Goal: Task Accomplishment & Management: Complete application form

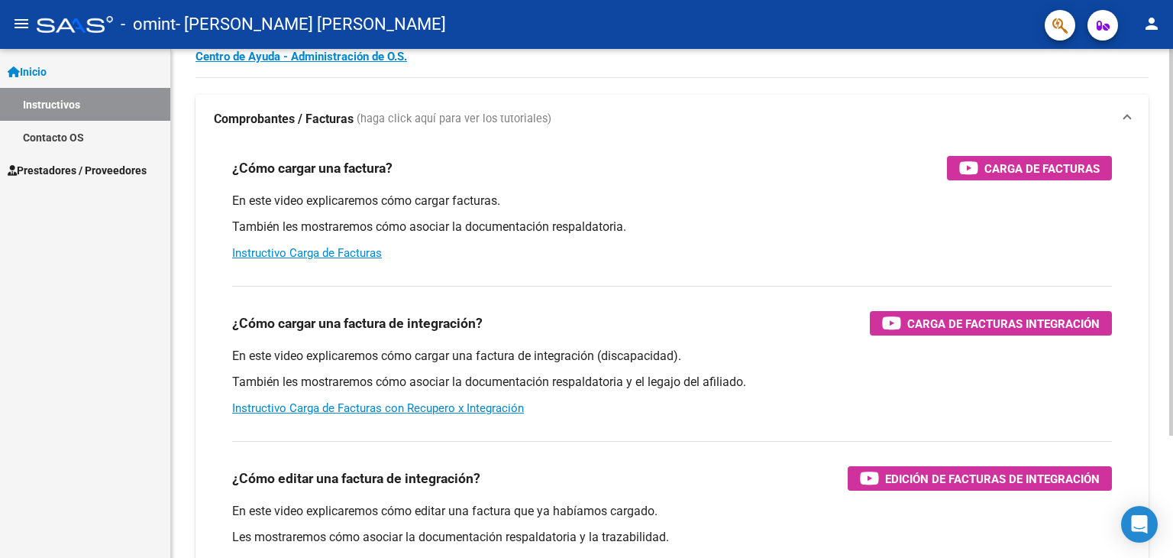
scroll to position [153, 0]
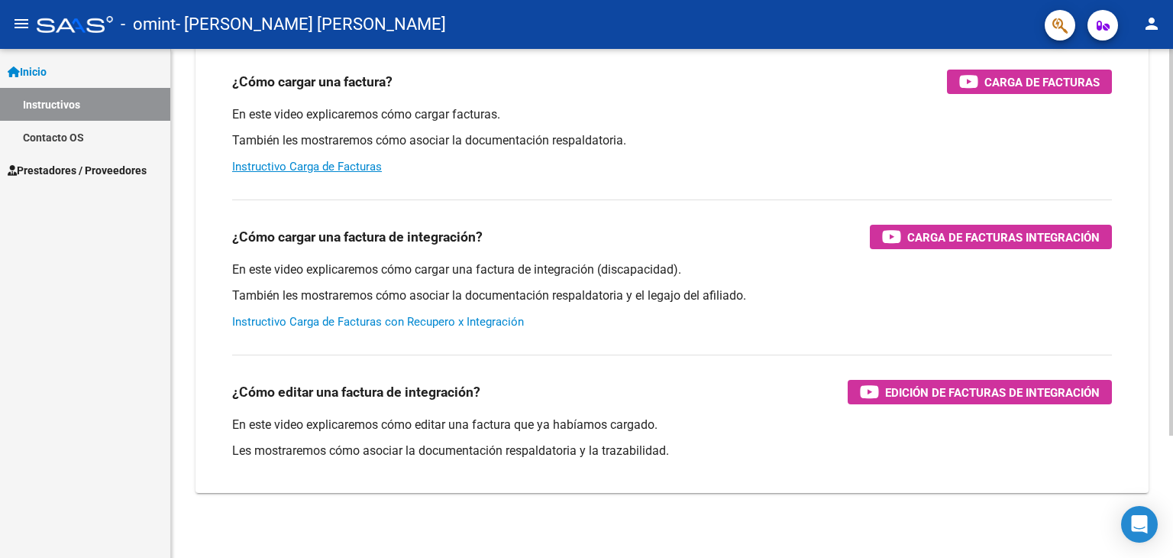
click at [432, 322] on link "Instructivo Carga de Facturas con Recupero x Integración" at bounding box center [378, 322] width 292 height 14
click at [66, 98] on link "Instructivos" at bounding box center [85, 104] width 170 height 33
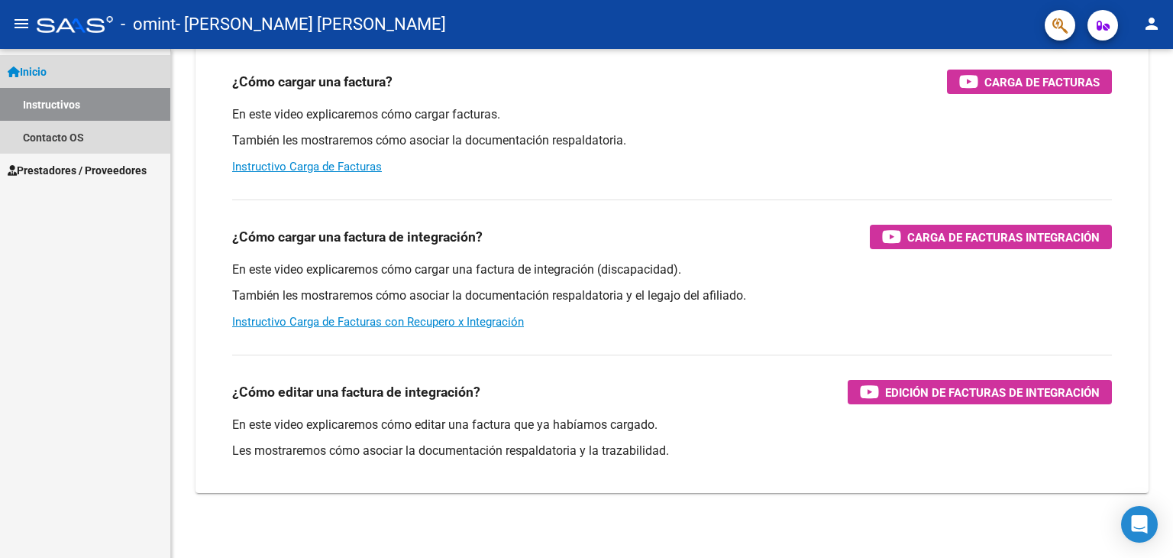
click at [70, 71] on link "Inicio" at bounding box center [85, 71] width 170 height 33
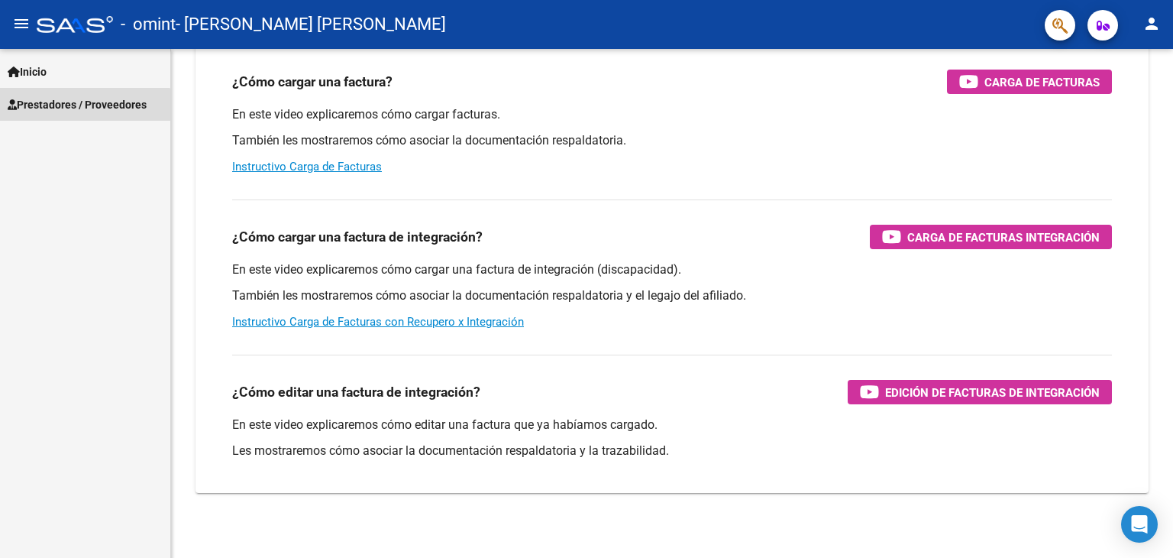
click at [67, 110] on span "Prestadores / Proveedores" at bounding box center [77, 104] width 139 height 17
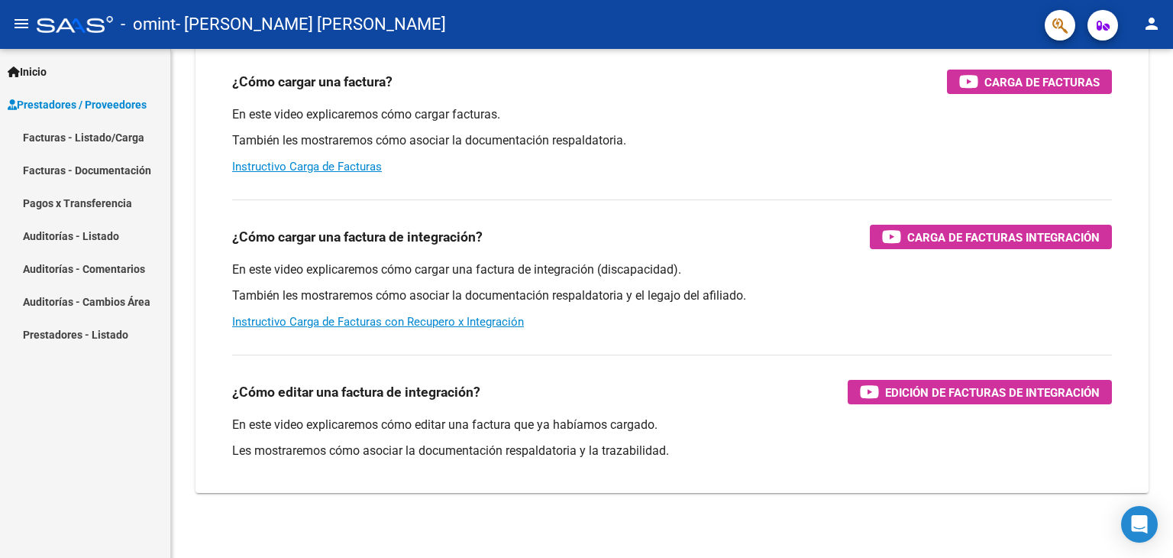
click at [134, 106] on span "Prestadores / Proveedores" at bounding box center [77, 104] width 139 height 17
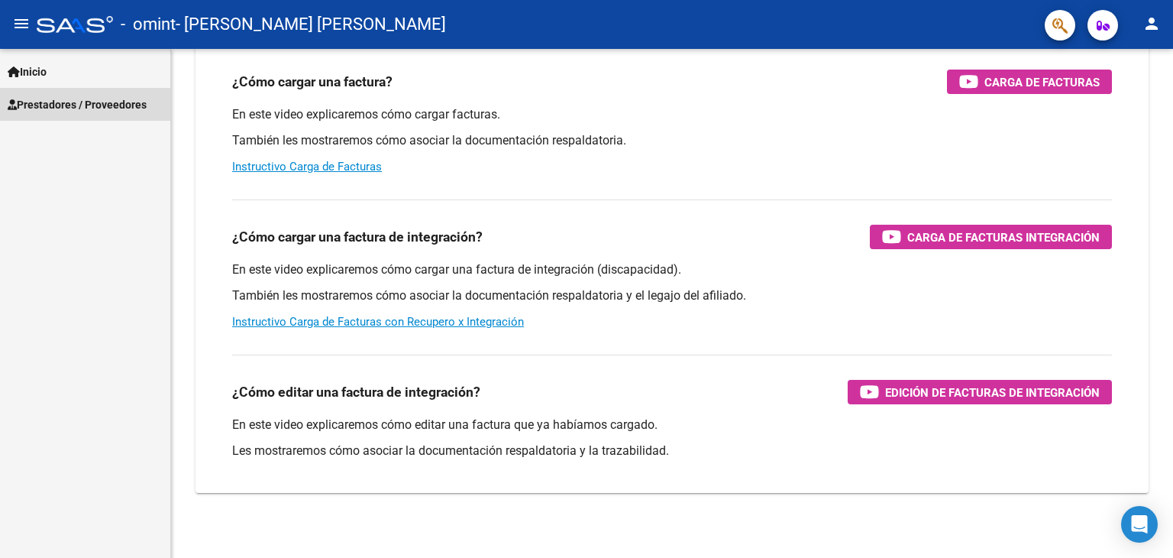
click at [134, 106] on span "Prestadores / Proveedores" at bounding box center [77, 104] width 139 height 17
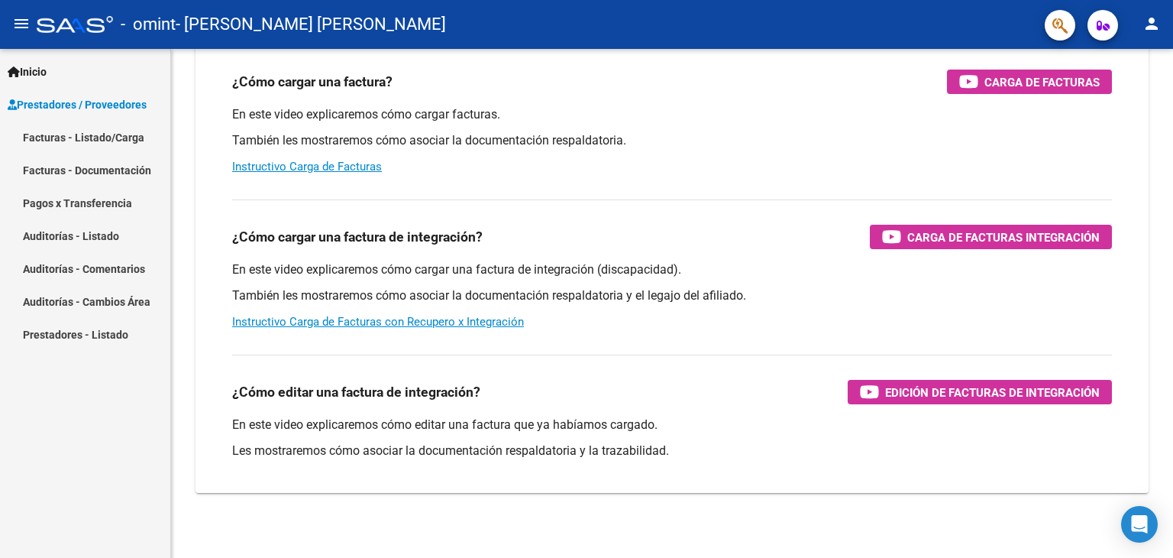
click at [122, 141] on link "Facturas - Listado/Carga" at bounding box center [85, 137] width 170 height 33
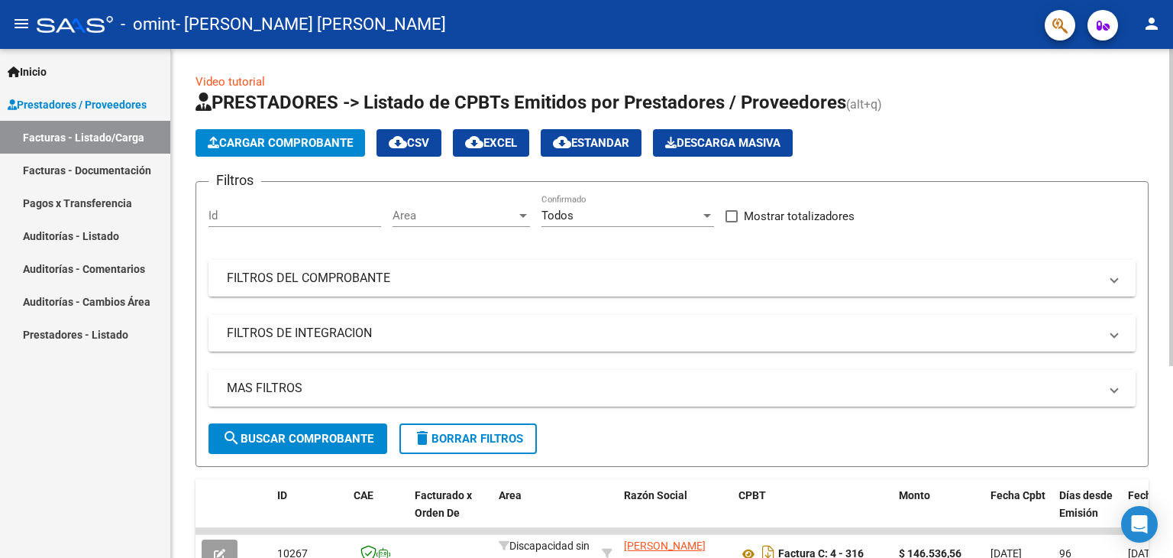
click at [281, 147] on span "Cargar Comprobante" at bounding box center [280, 143] width 145 height 14
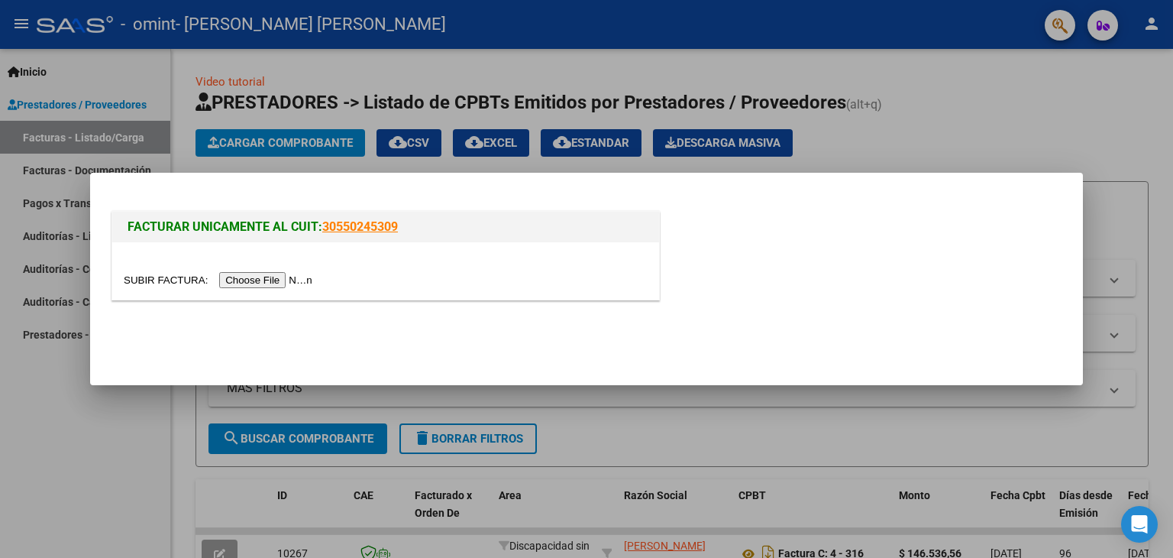
click at [262, 280] on input "file" at bounding box center [220, 280] width 193 height 16
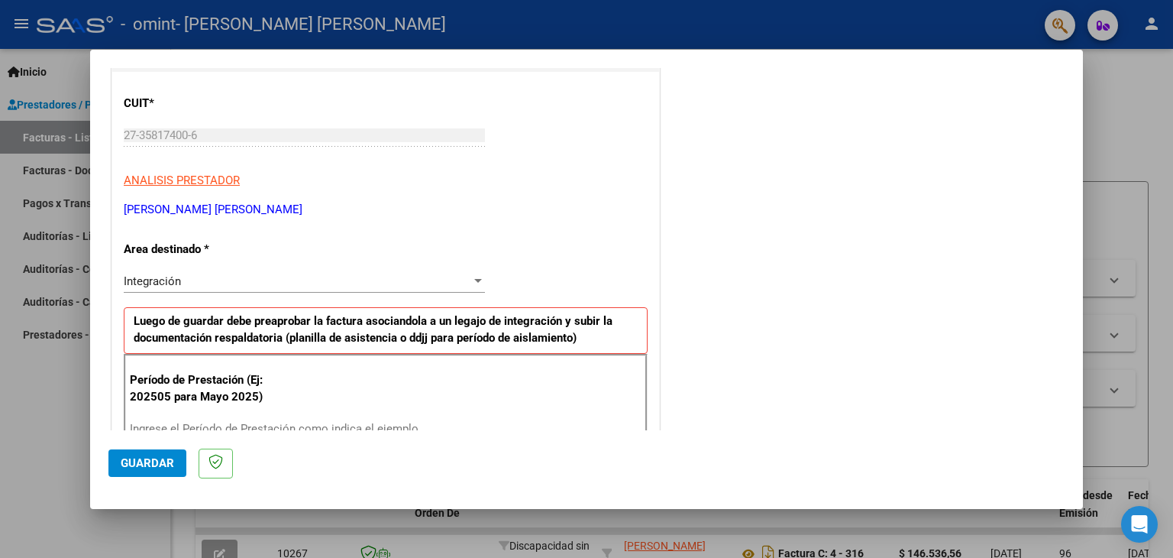
scroll to position [229, 0]
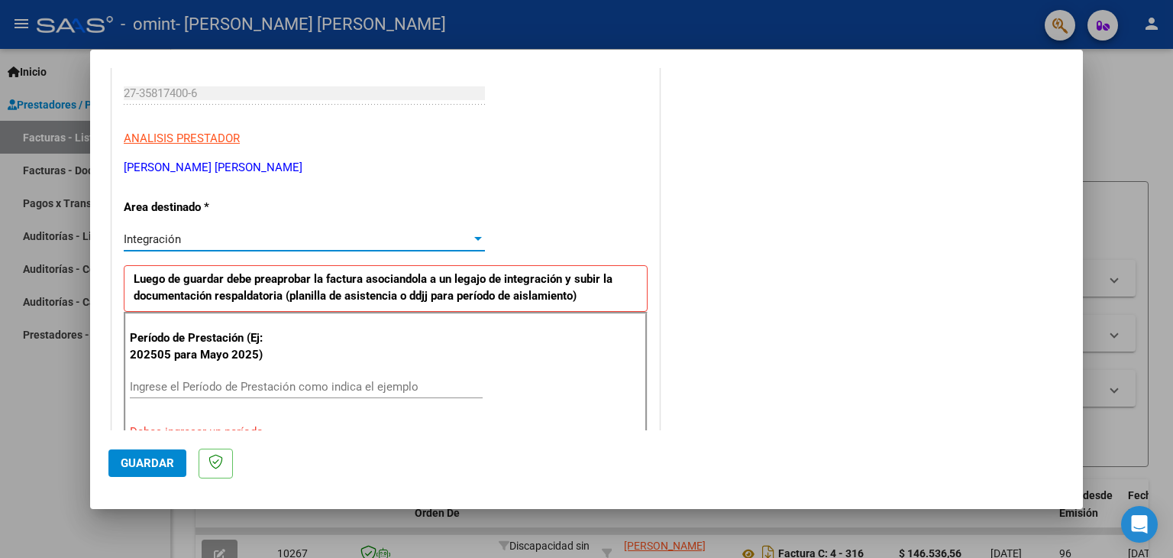
click at [254, 238] on div "Integración" at bounding box center [298, 239] width 348 height 14
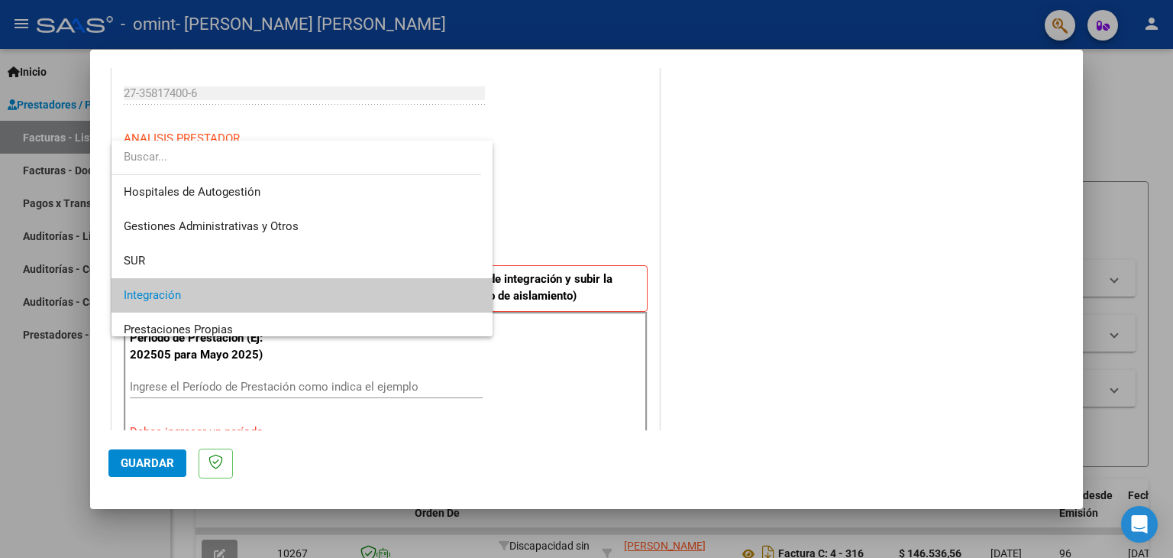
scroll to position [57, 0]
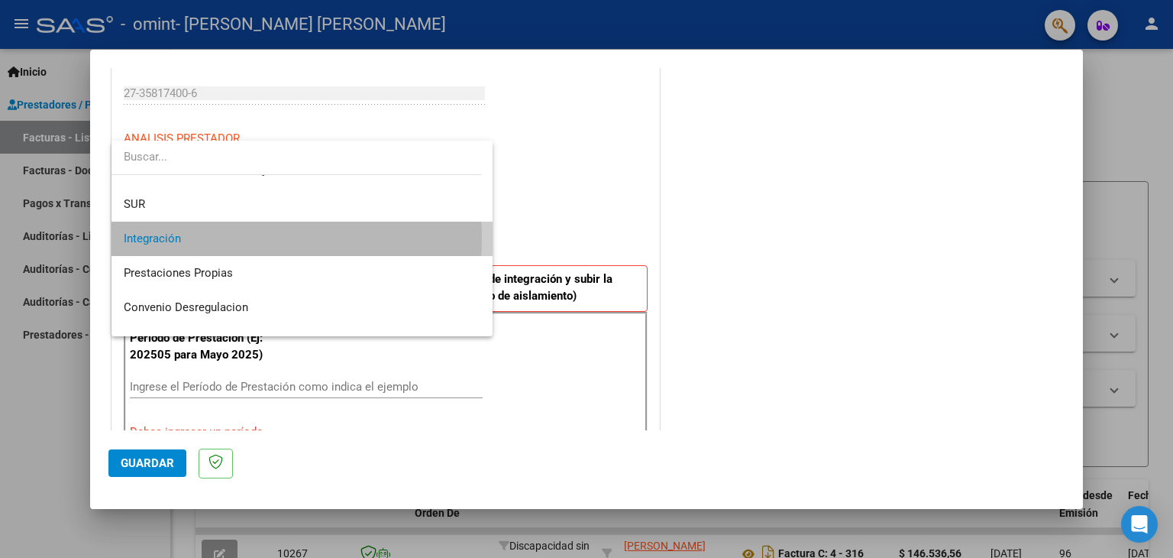
click at [254, 238] on span "Integración" at bounding box center [302, 239] width 357 height 34
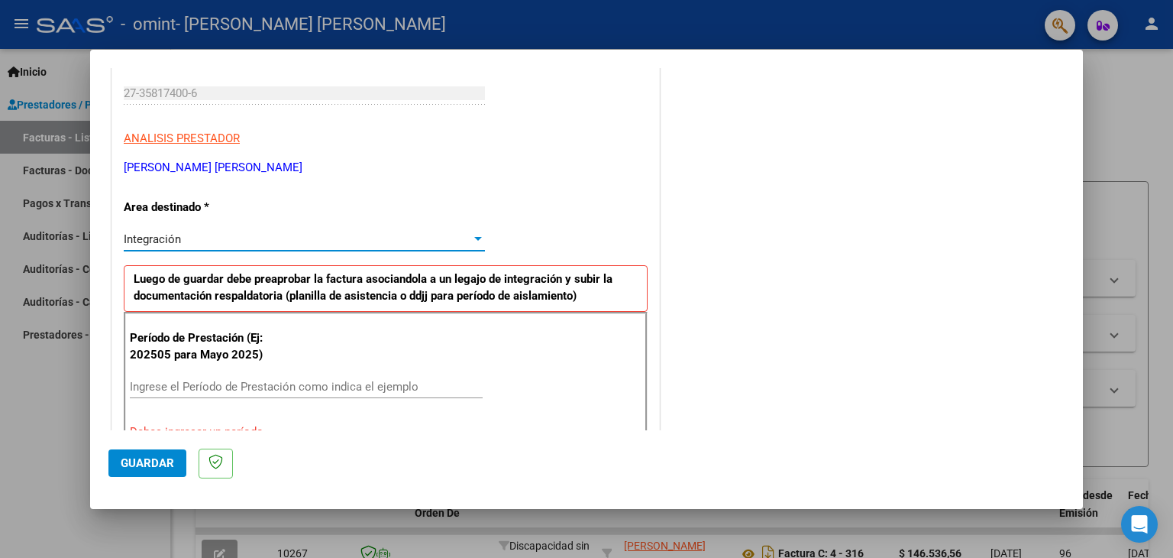
click at [345, 242] on div "Integración" at bounding box center [298, 239] width 348 height 14
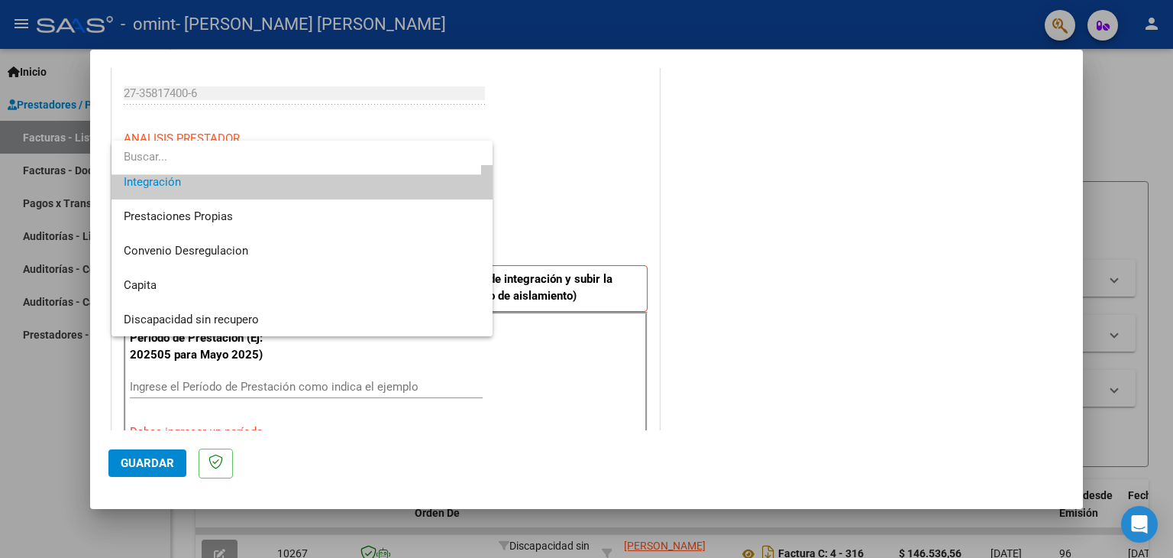
scroll to position [0, 0]
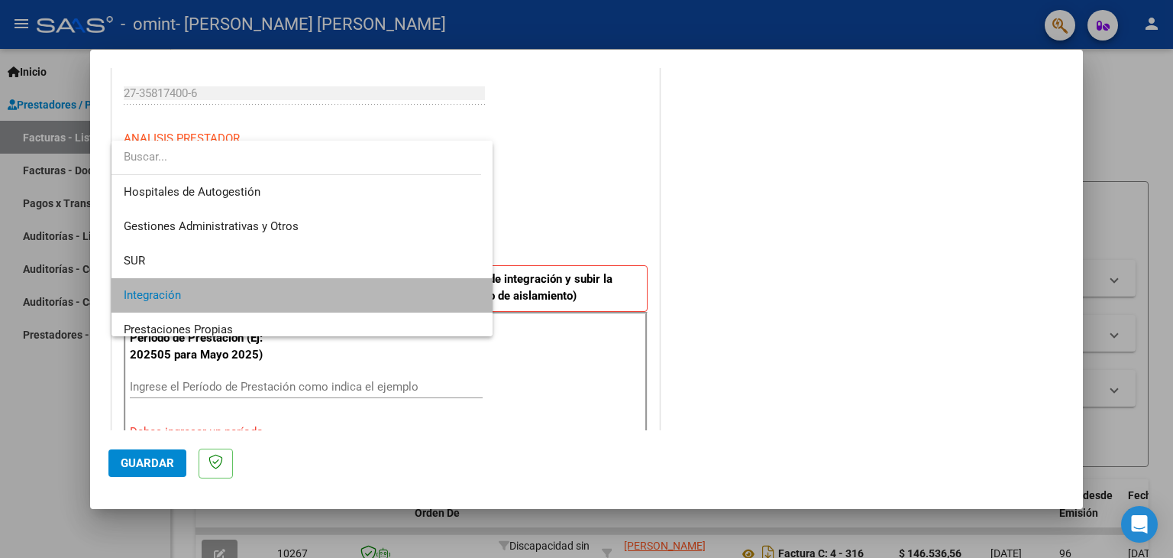
click at [333, 293] on span "Integración" at bounding box center [302, 295] width 357 height 34
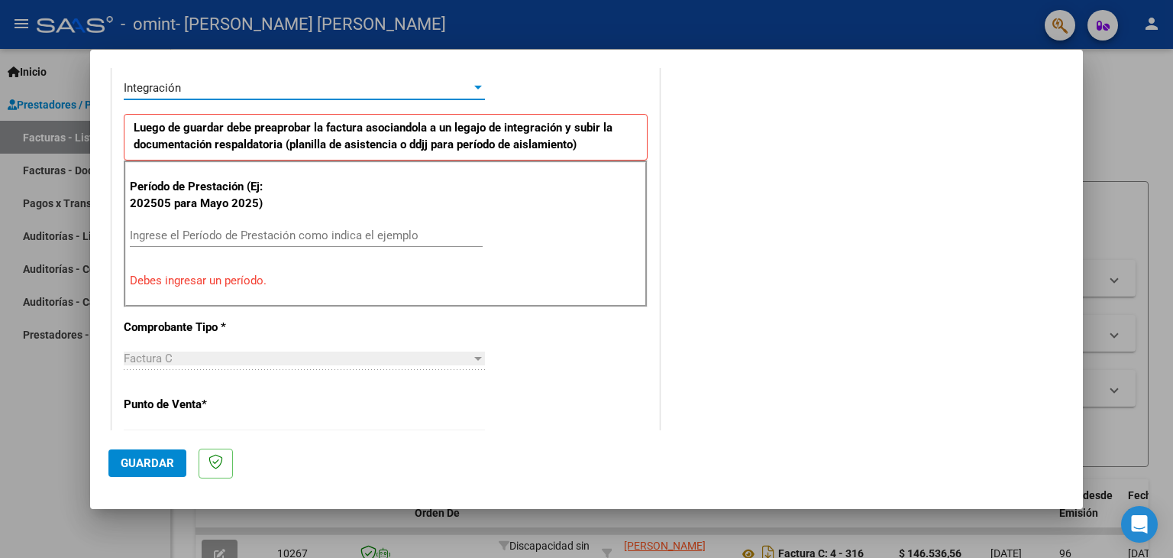
scroll to position [382, 0]
click at [277, 222] on div "Ingrese el Período de Prestación como indica el ejemplo" at bounding box center [306, 233] width 353 height 23
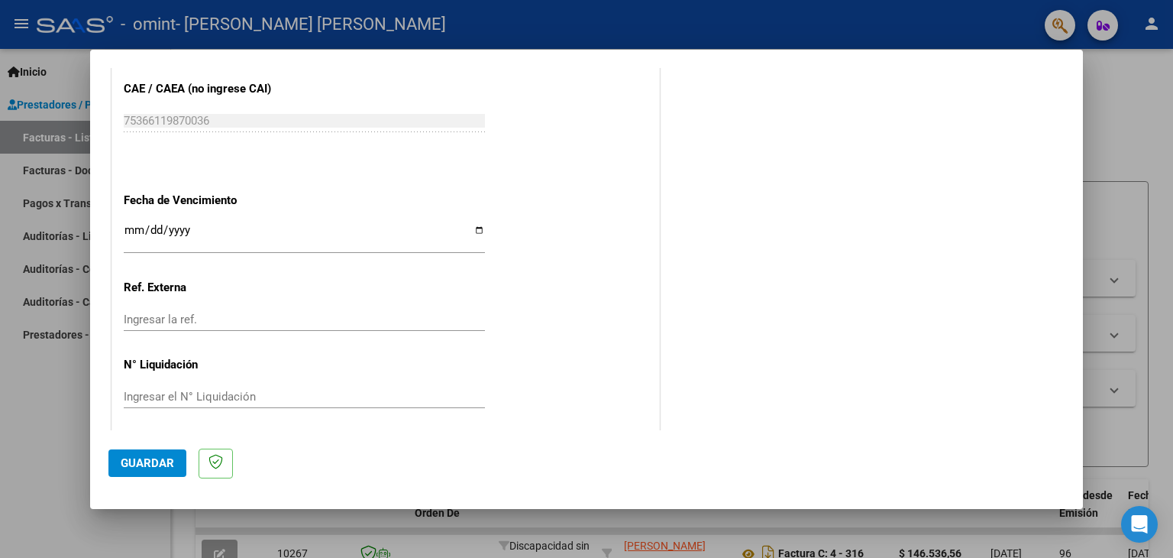
scroll to position [980, 0]
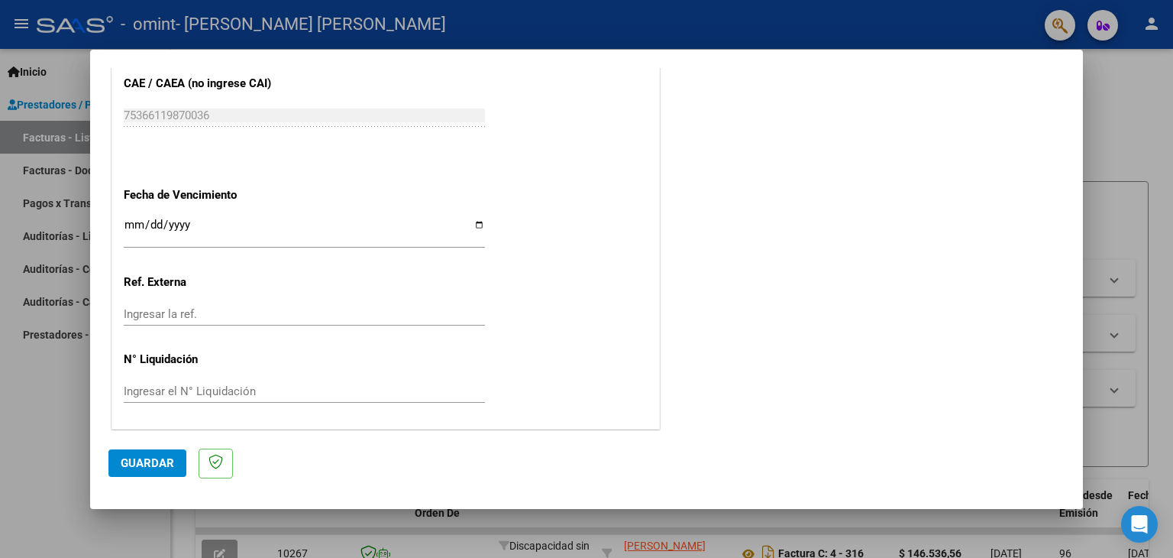
type input "202508"
click at [164, 464] on span "Guardar" at bounding box center [147, 463] width 53 height 14
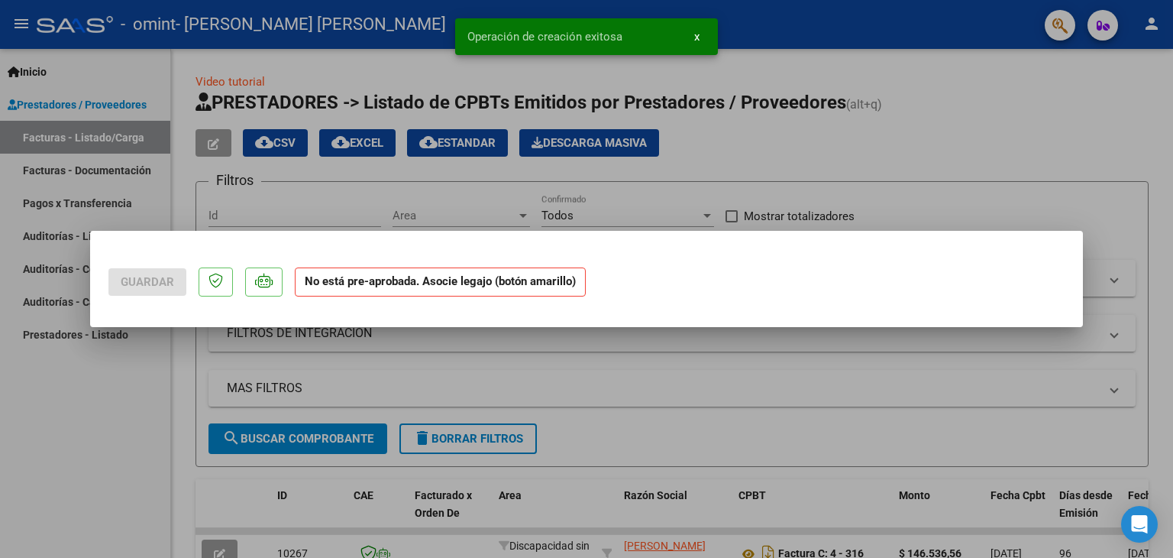
scroll to position [0, 0]
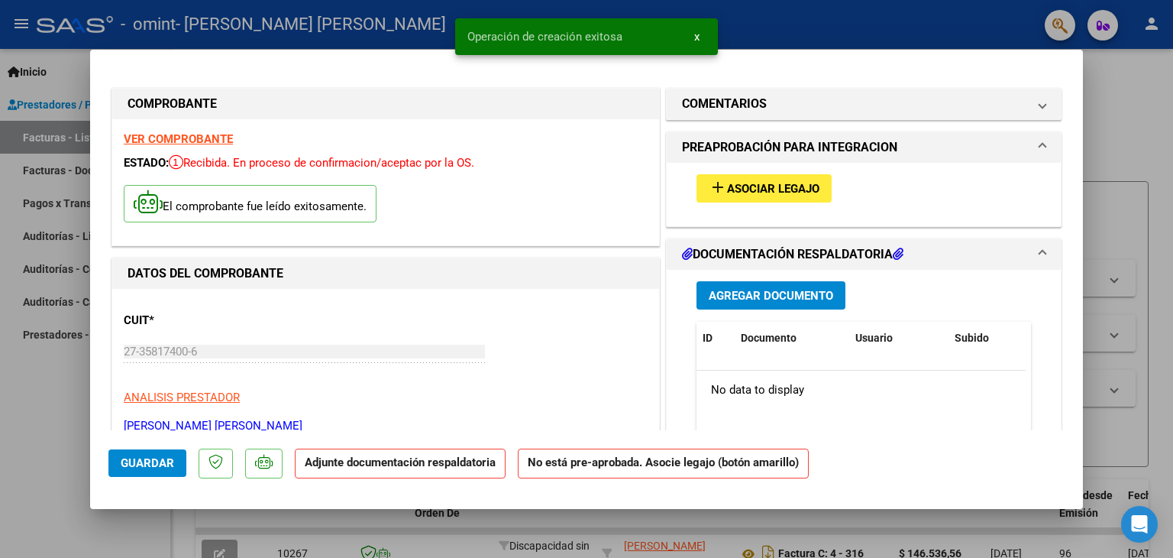
click at [739, 182] on span "Asociar Legajo" at bounding box center [773, 189] width 92 height 14
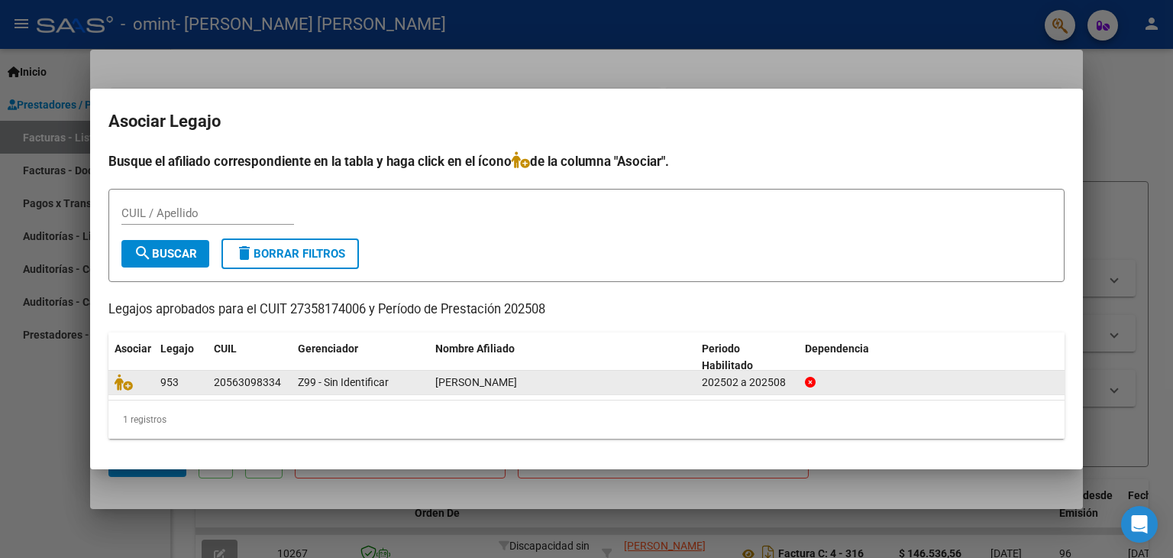
click at [226, 386] on div "20563098334" at bounding box center [247, 383] width 67 height 18
click at [121, 386] on icon at bounding box center [124, 382] width 18 height 17
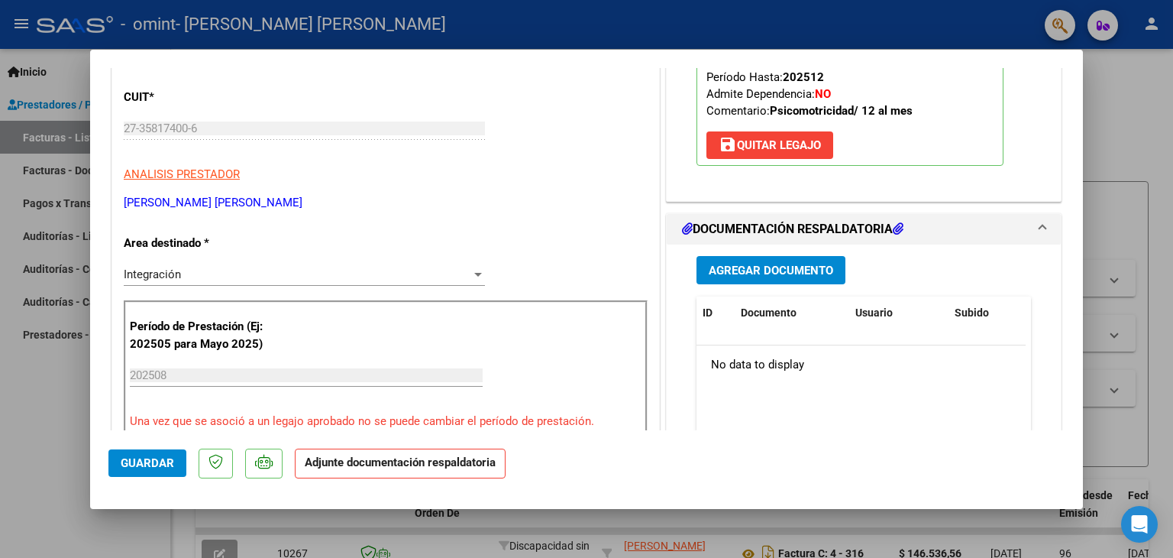
scroll to position [229, 0]
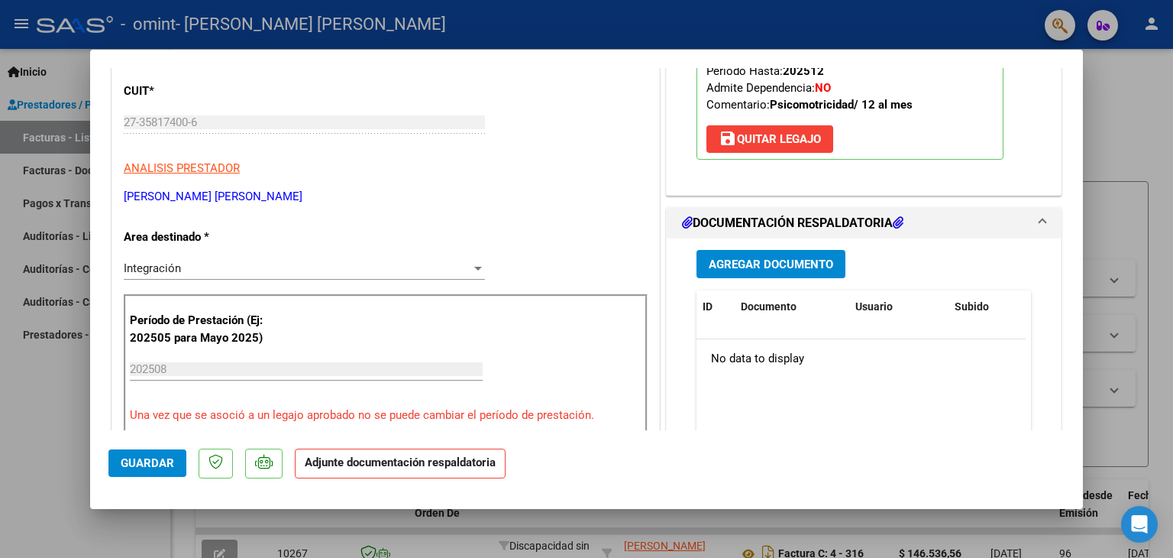
click at [773, 264] on span "Agregar Documento" at bounding box center [771, 264] width 125 height 14
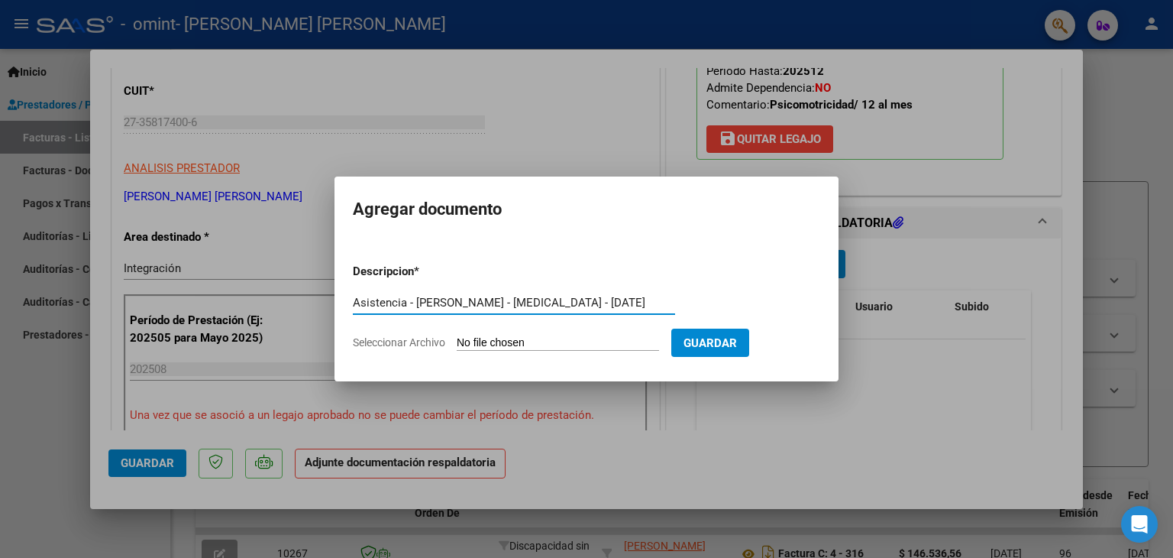
scroll to position [0, 2]
type input "Asistencia - [PERSON_NAME] - [MEDICAL_DATA] - [DATE]"
click at [737, 342] on span "Guardar" at bounding box center [710, 343] width 53 height 14
click at [593, 337] on input "Seleccionar Archivo" at bounding box center [558, 343] width 202 height 15
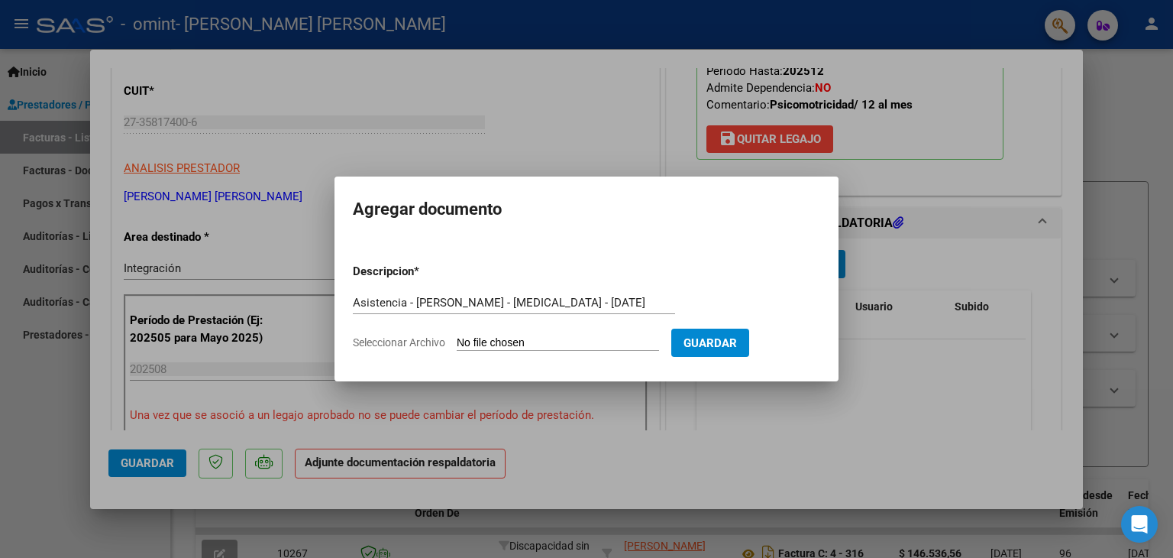
type input "C:\fakepath\Asistencia - [PERSON_NAME] - [MEDICAL_DATA] - [DATE].pdf"
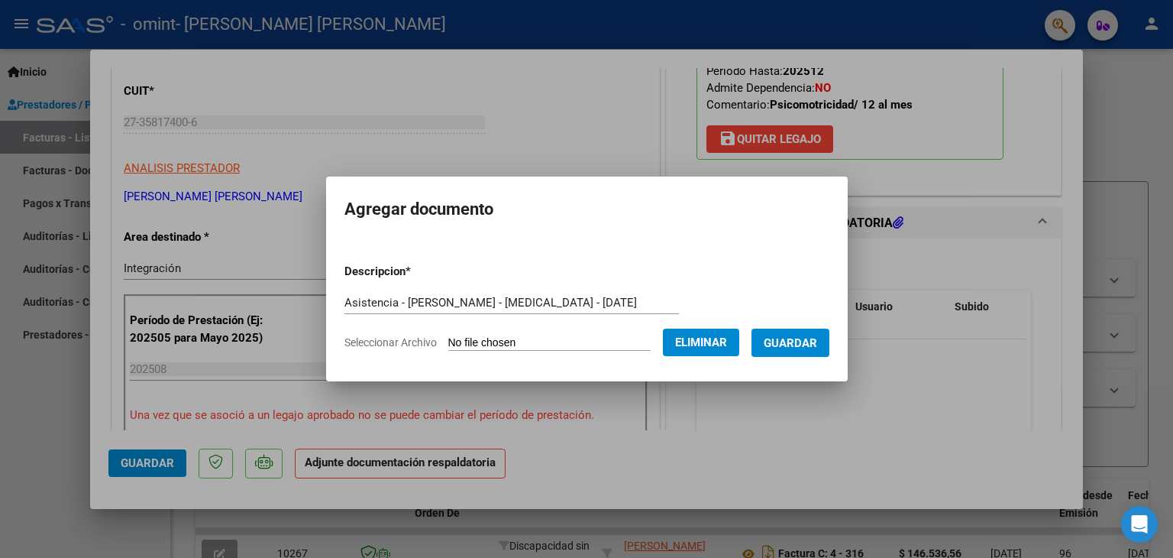
click at [807, 350] on span "Guardar" at bounding box center [790, 343] width 53 height 14
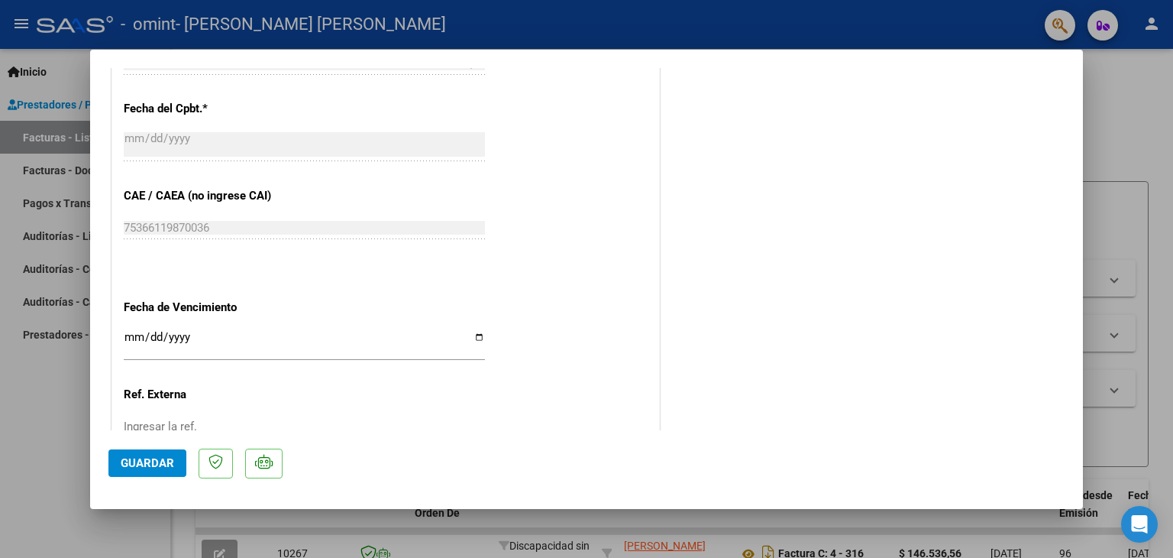
scroll to position [993, 0]
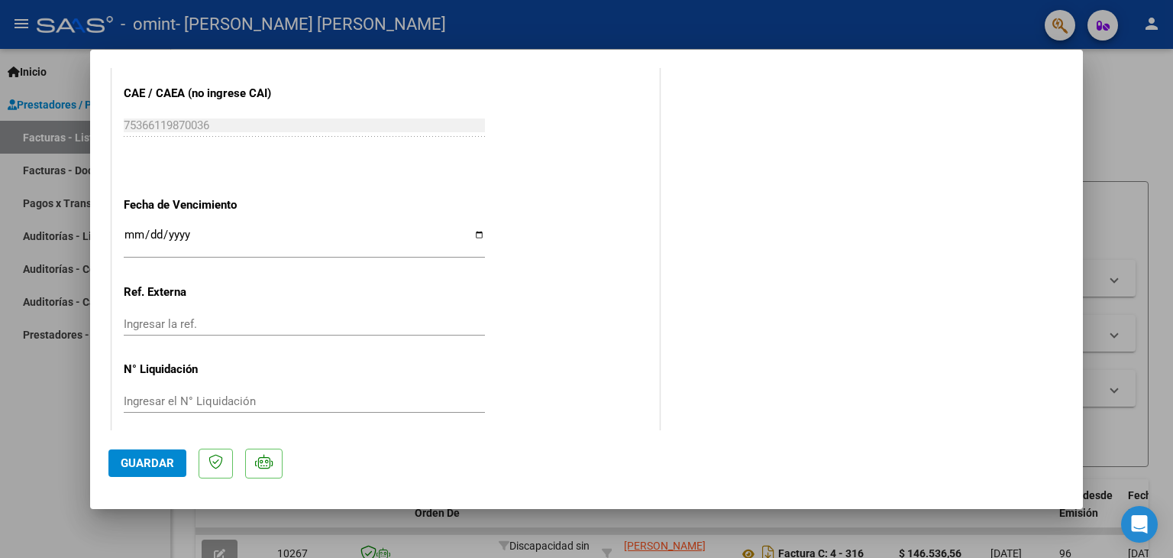
click at [134, 460] on span "Guardar" at bounding box center [147, 463] width 53 height 14
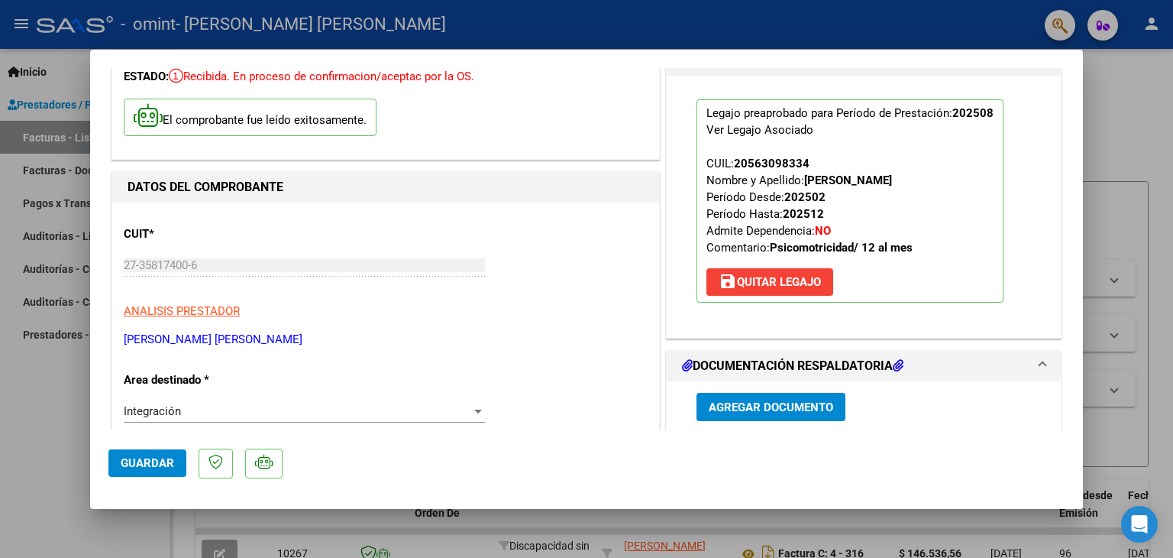
scroll to position [0, 0]
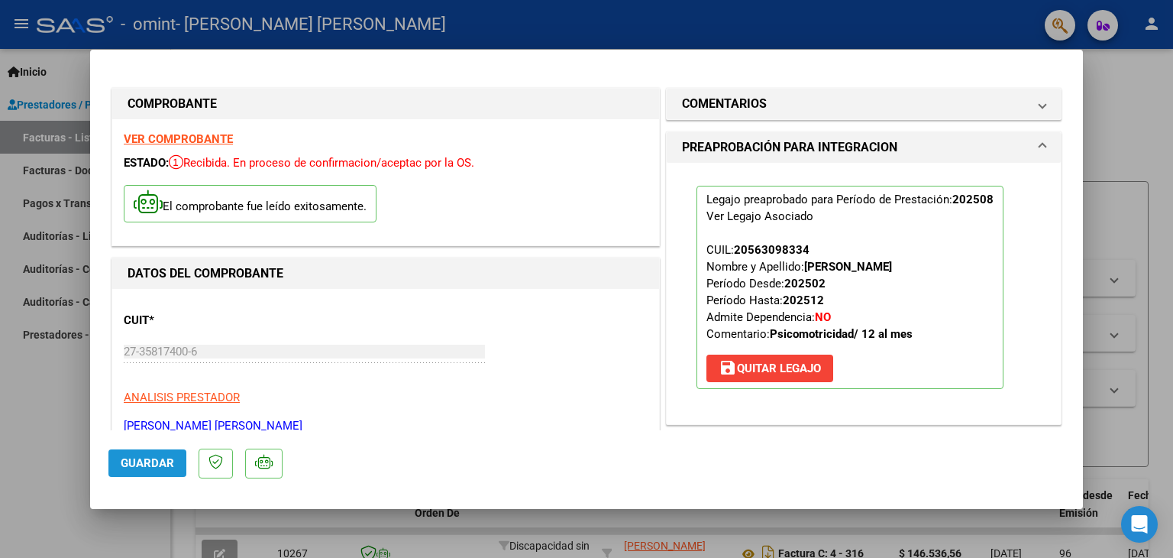
click at [151, 459] on span "Guardar" at bounding box center [147, 463] width 53 height 14
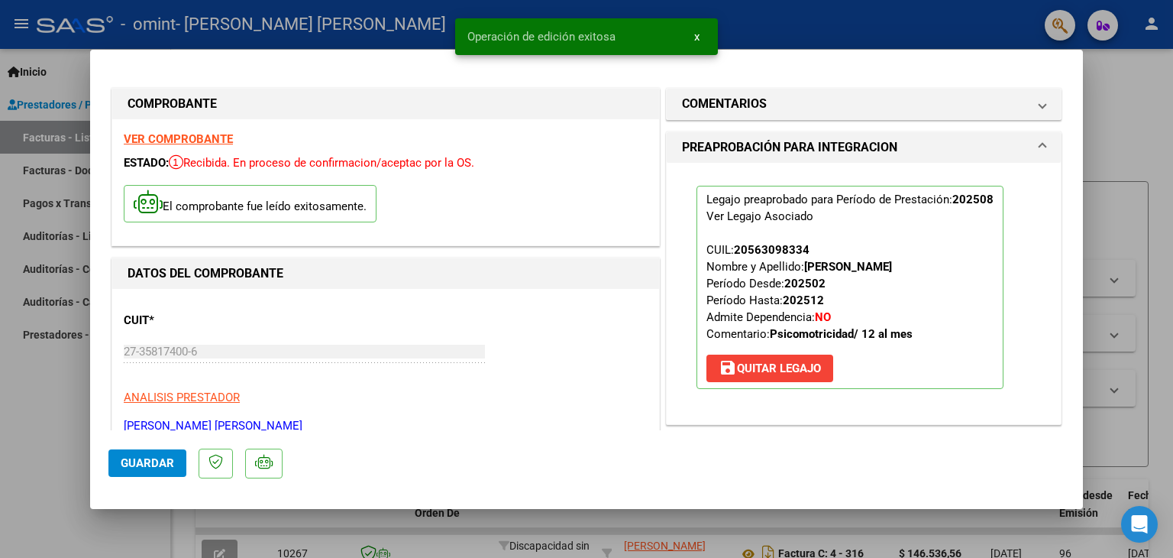
click at [696, 37] on span "x" at bounding box center [696, 37] width 5 height 14
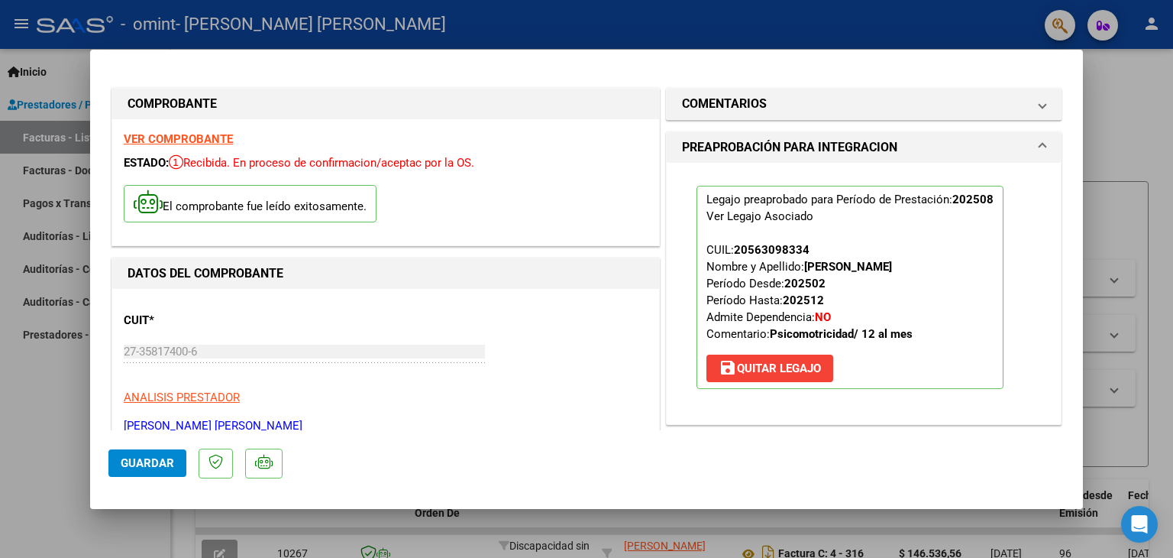
click at [43, 144] on div at bounding box center [586, 279] width 1173 height 558
type input "$ 0,00"
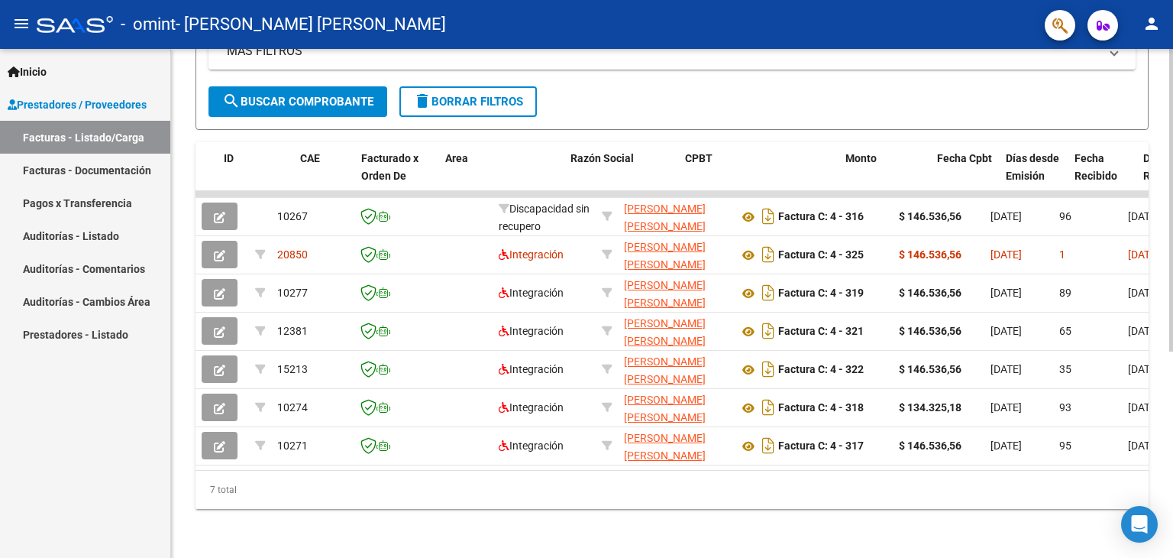
scroll to position [0, 53]
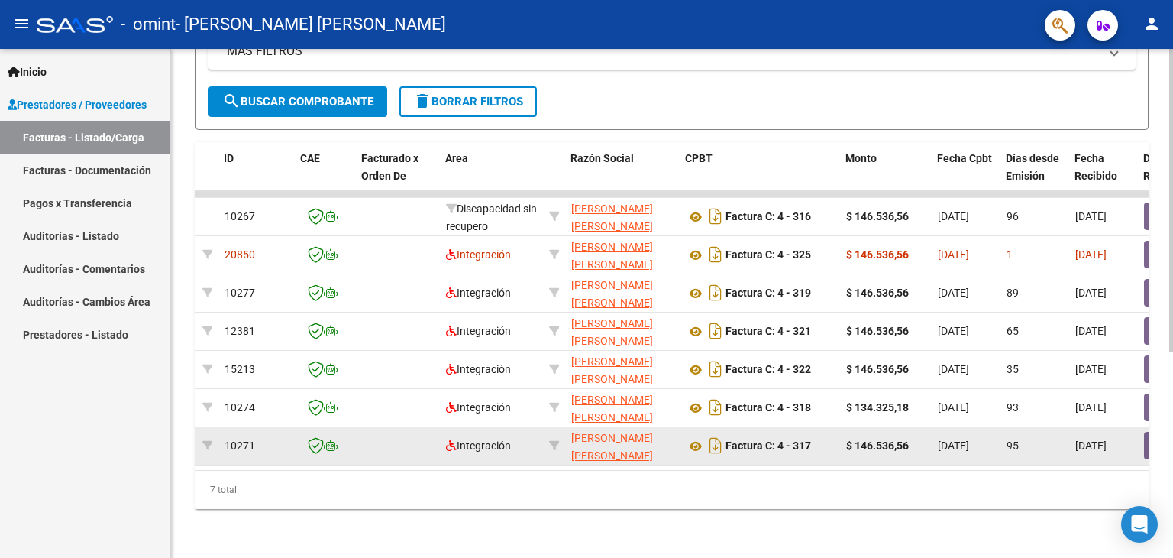
drag, startPoint x: 374, startPoint y: 438, endPoint x: 385, endPoint y: 438, distance: 10.7
click at [385, 438] on datatable-body-cell at bounding box center [398, 445] width 84 height 37
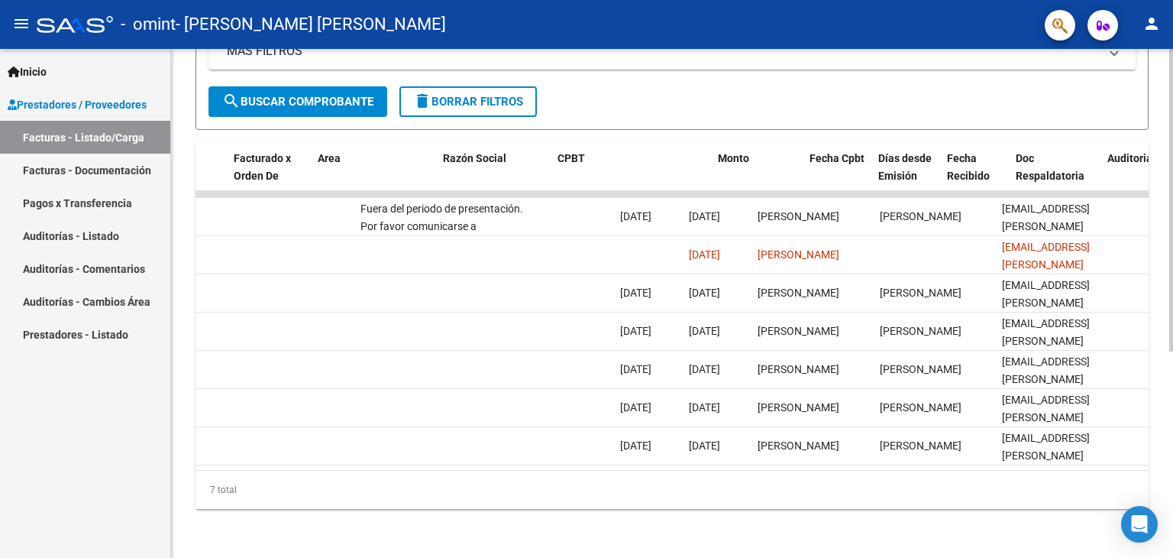
scroll to position [0, 0]
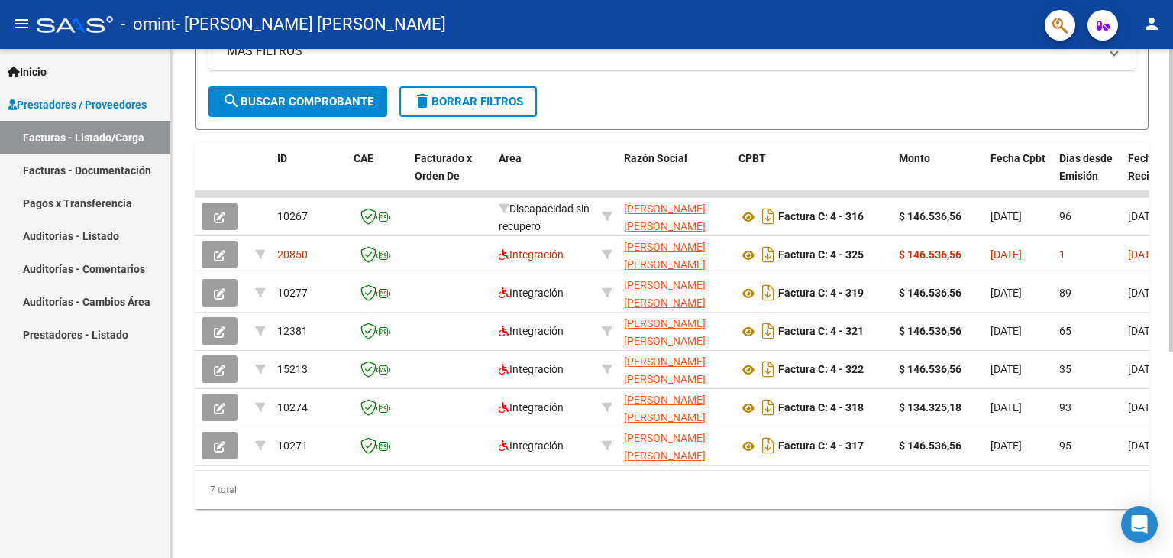
click at [250, 482] on div "7 total" at bounding box center [672, 490] width 953 height 38
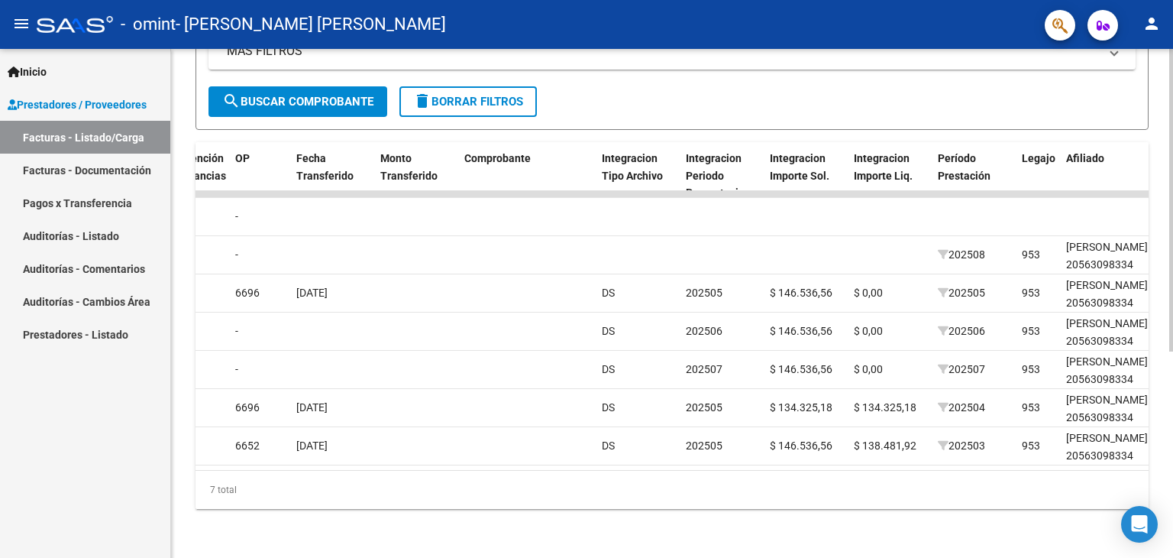
scroll to position [0, 1250]
drag, startPoint x: 719, startPoint y: 456, endPoint x: 739, endPoint y: 457, distance: 20.6
click at [739, 457] on datatable-body "10267 Discapacidad sin recupero [PERSON_NAME] [PERSON_NAME] 27358174006 Factura…" at bounding box center [672, 330] width 953 height 279
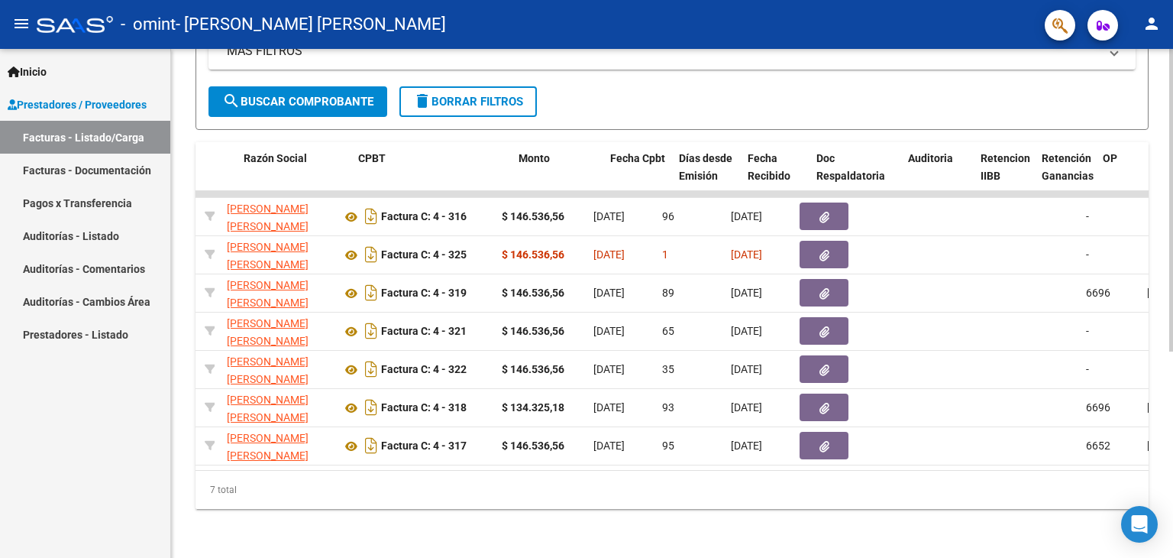
scroll to position [0, 380]
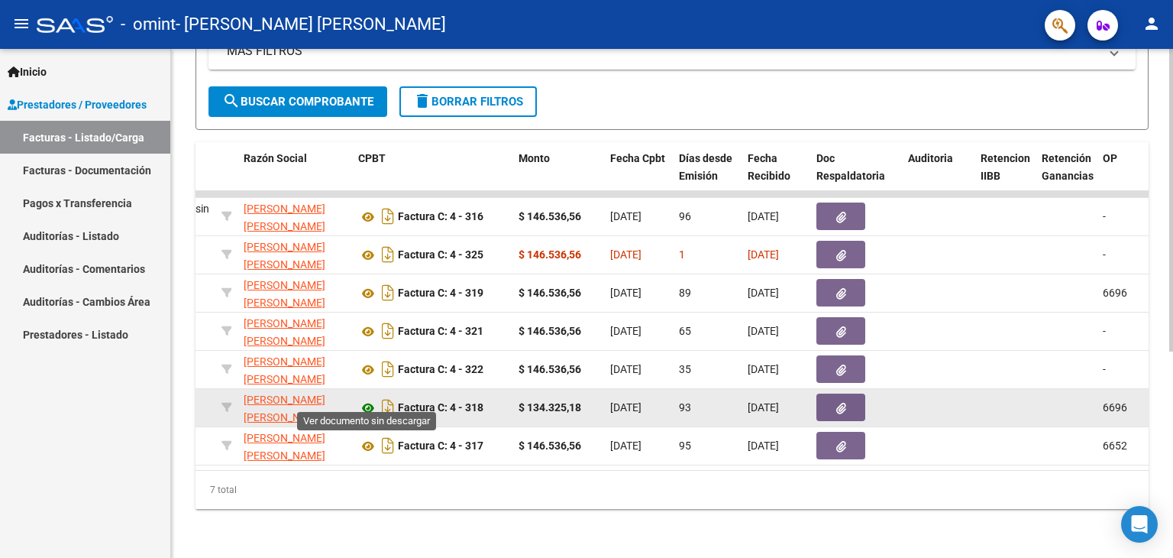
click at [364, 399] on icon at bounding box center [368, 408] width 20 height 18
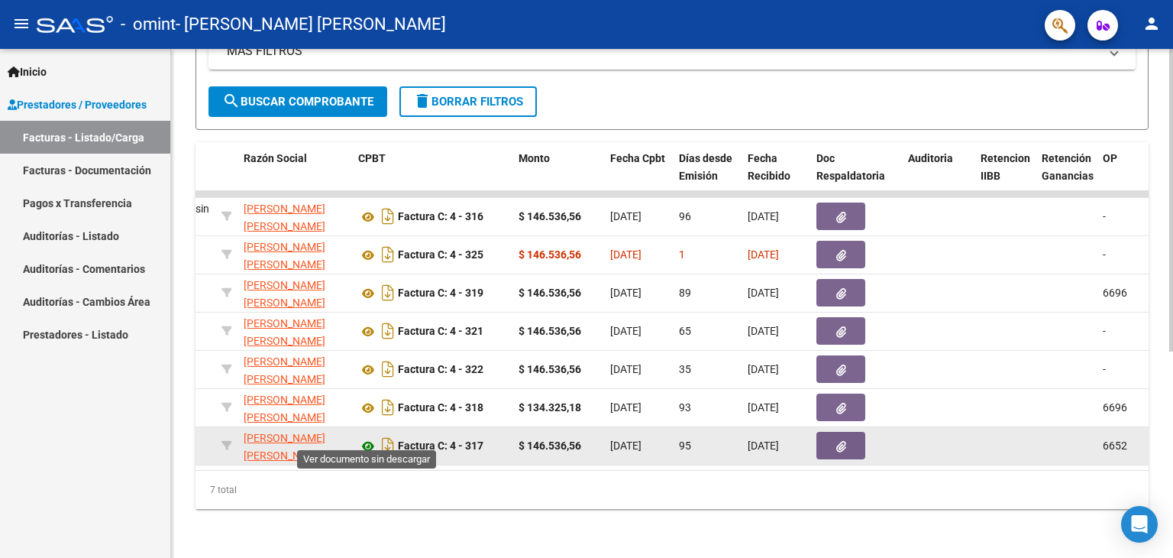
click at [368, 437] on icon at bounding box center [368, 446] width 20 height 18
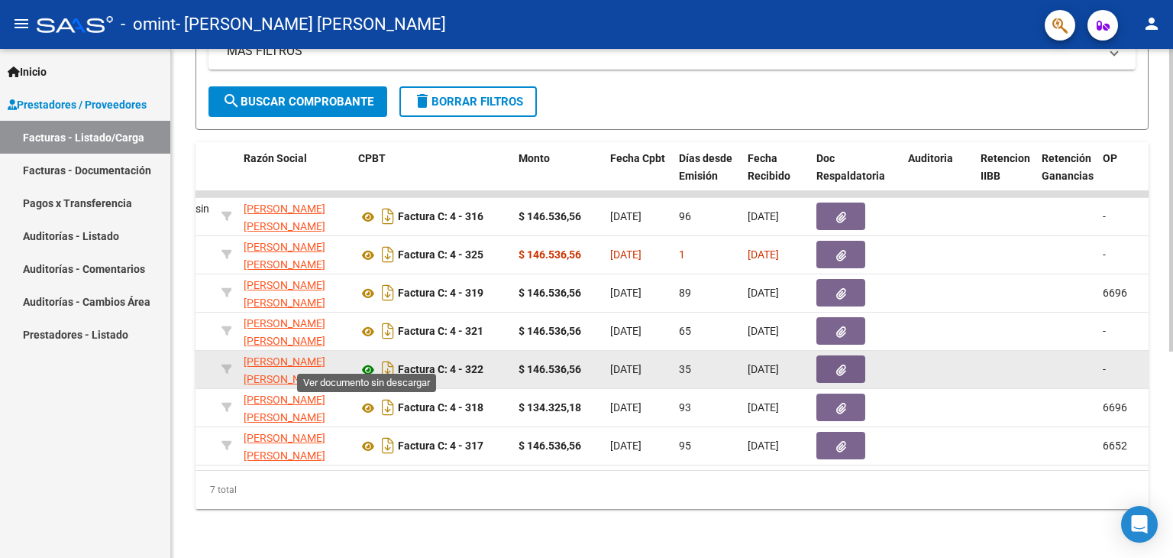
click at [364, 361] on icon at bounding box center [368, 370] width 20 height 18
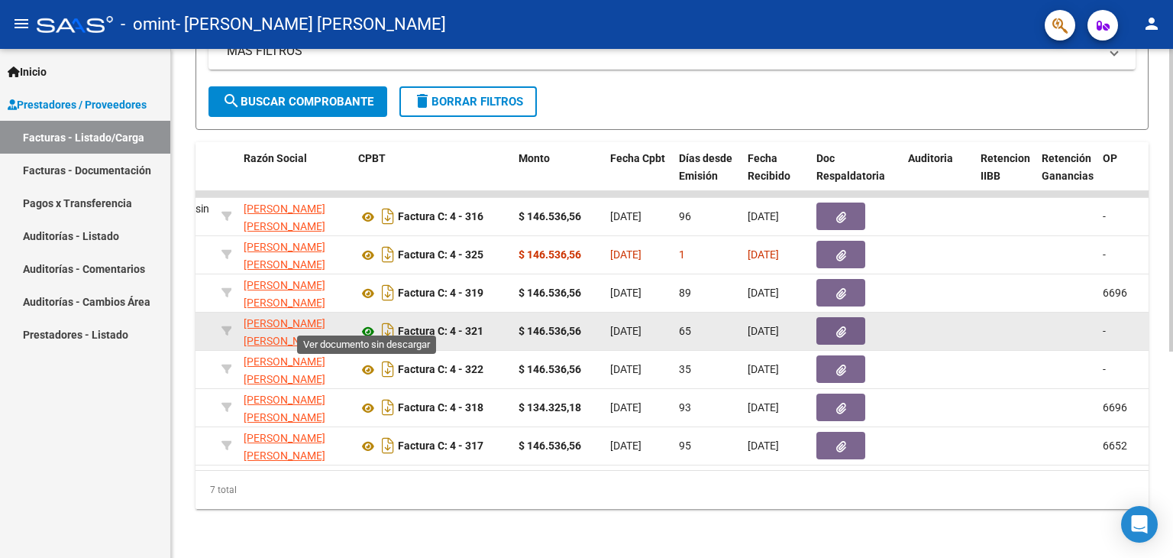
click at [373, 322] on icon at bounding box center [368, 331] width 20 height 18
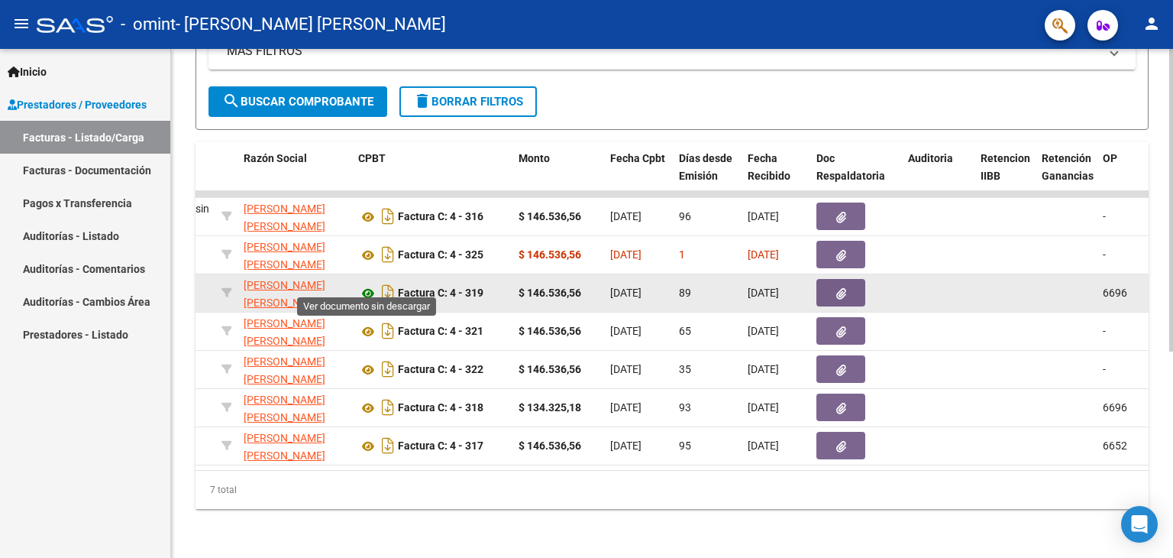
click at [366, 284] on icon at bounding box center [368, 293] width 20 height 18
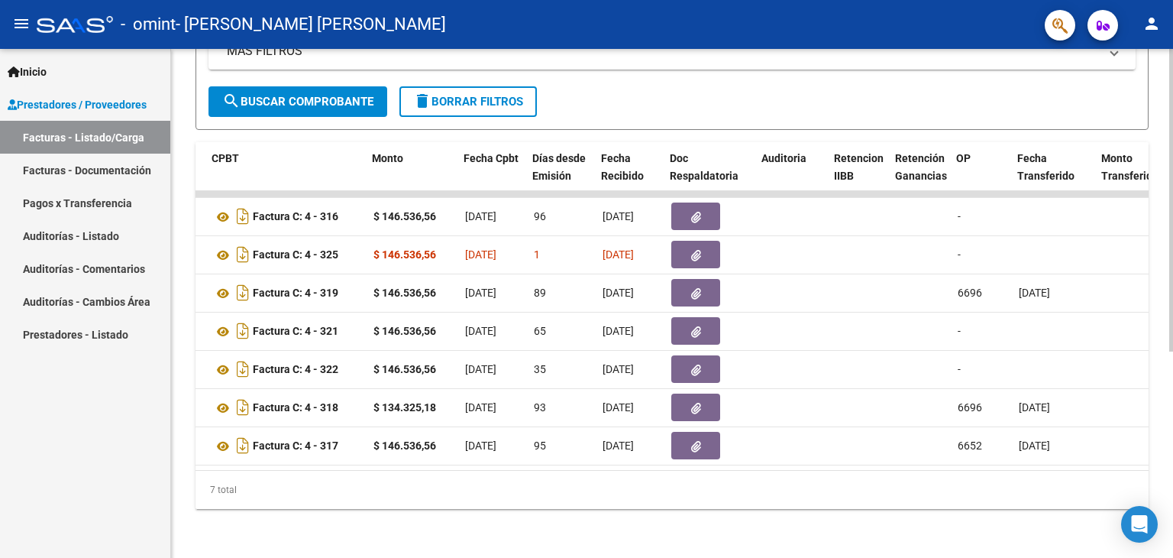
scroll to position [0, 527]
